Goal: Information Seeking & Learning: Compare options

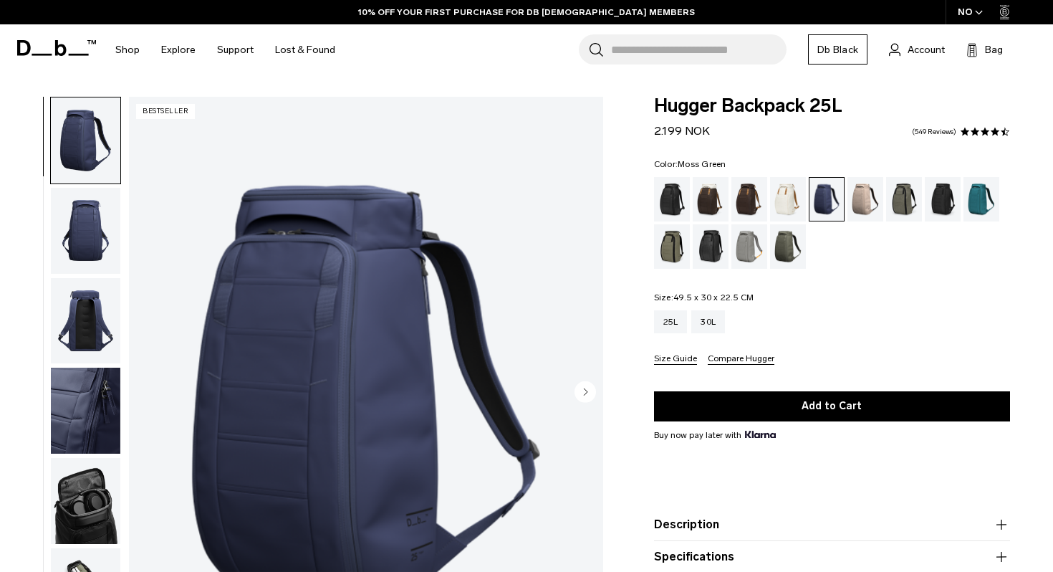
click at [778, 251] on div "Moss Green" at bounding box center [788, 246] width 37 height 44
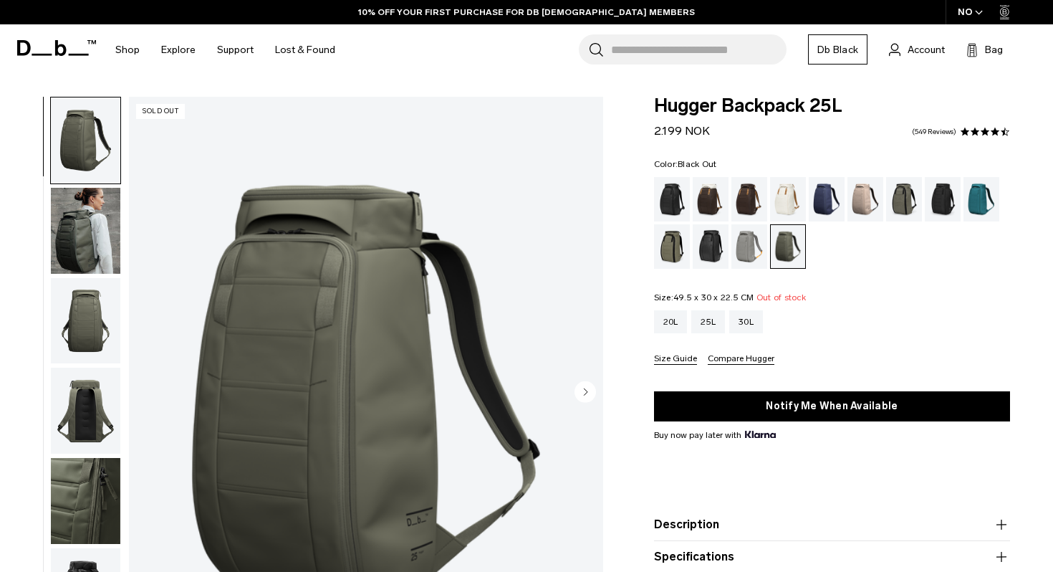
click at [666, 211] on div "Black Out" at bounding box center [672, 199] width 37 height 44
